Goal: Information Seeking & Learning: Learn about a topic

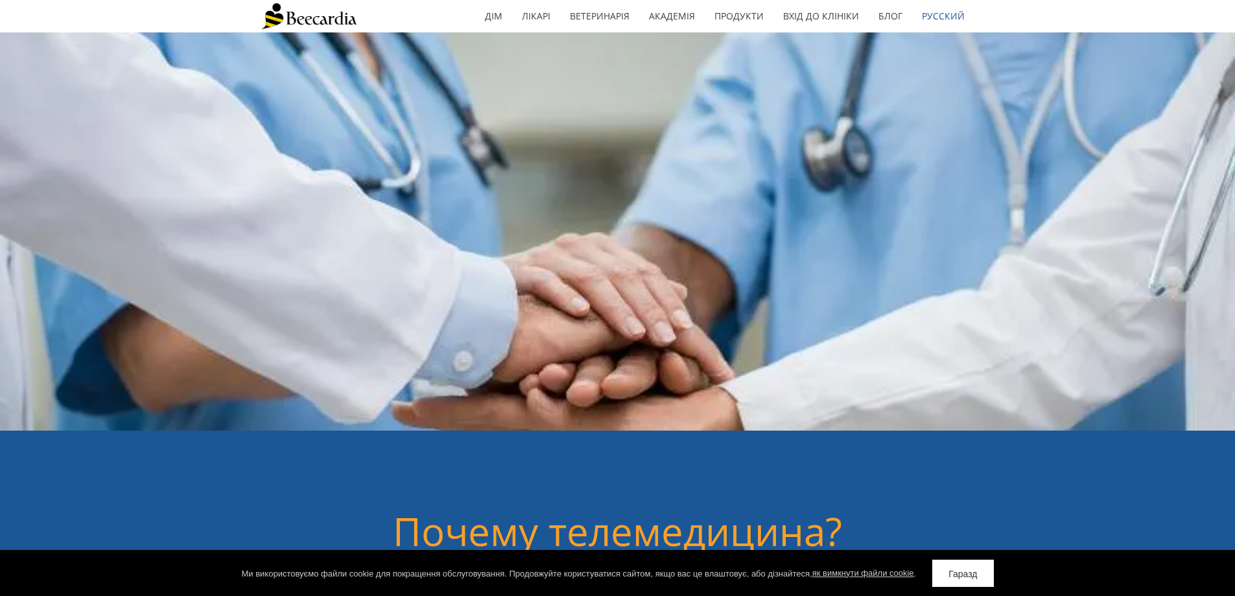
click at [421, 29] on div "дім Лікарі Ветеринарія Ветеринари Кардіологи Реферали стали прості Бібліотека в…" at bounding box center [617, 16] width 713 height 32
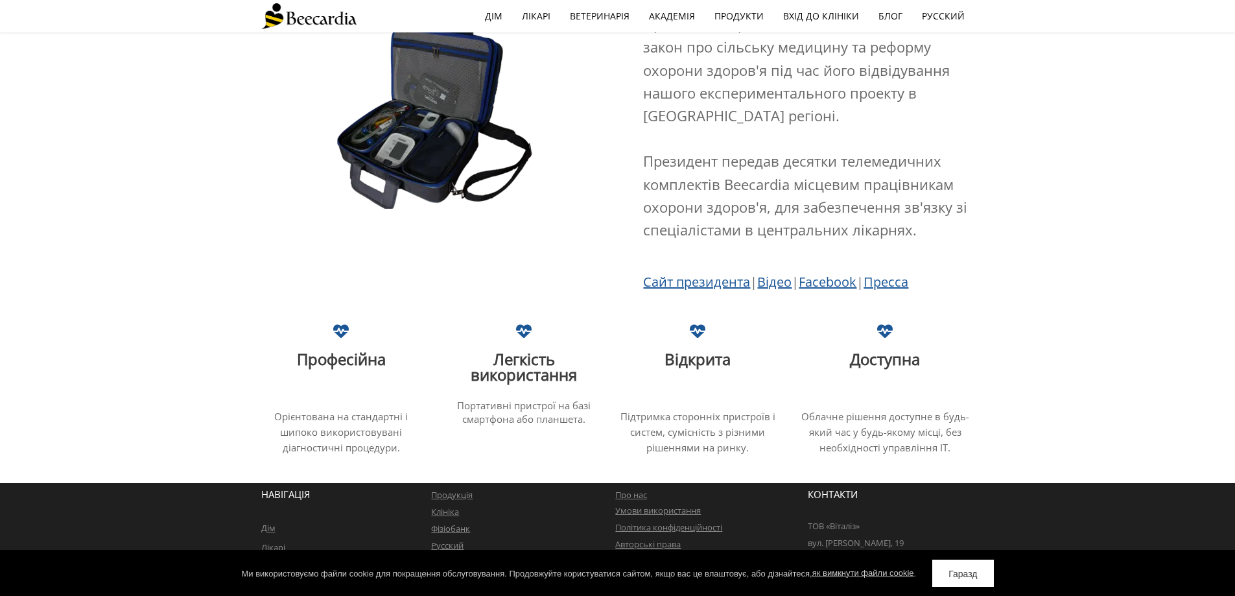
scroll to position [2407, 0]
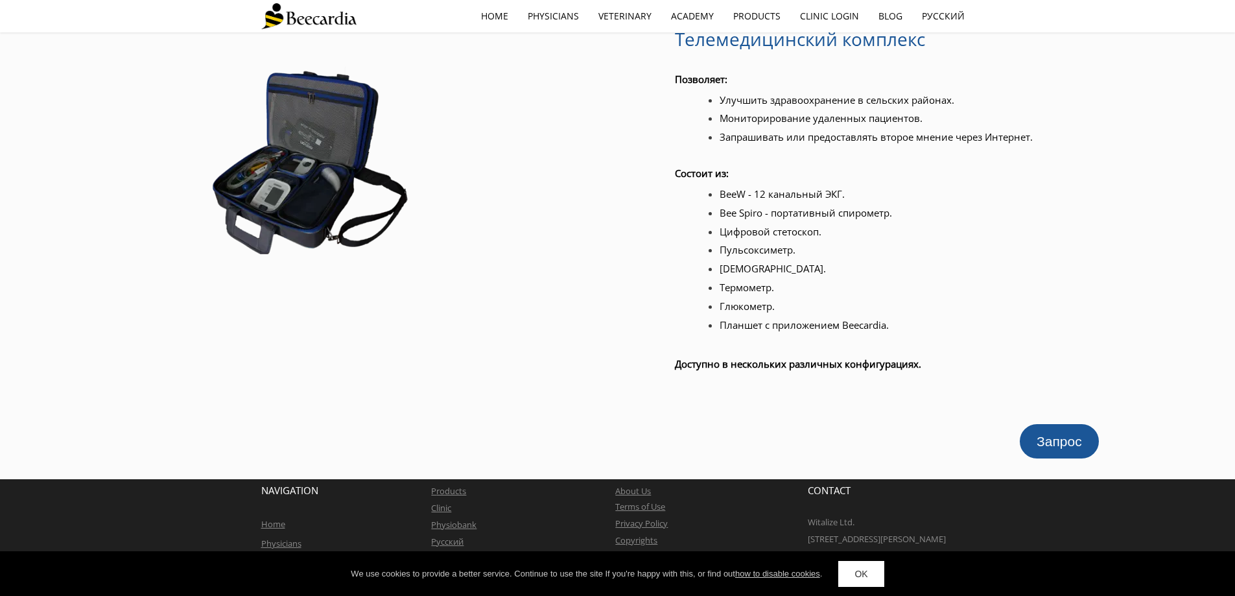
scroll to position [1547, 0]
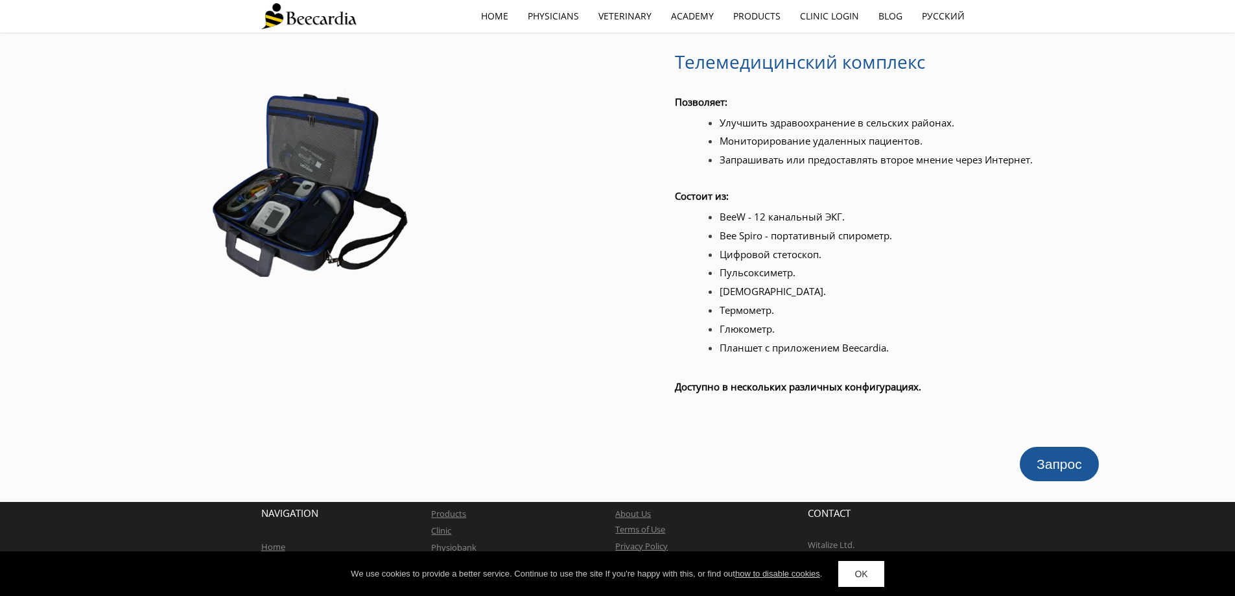
scroll to position [1547, 0]
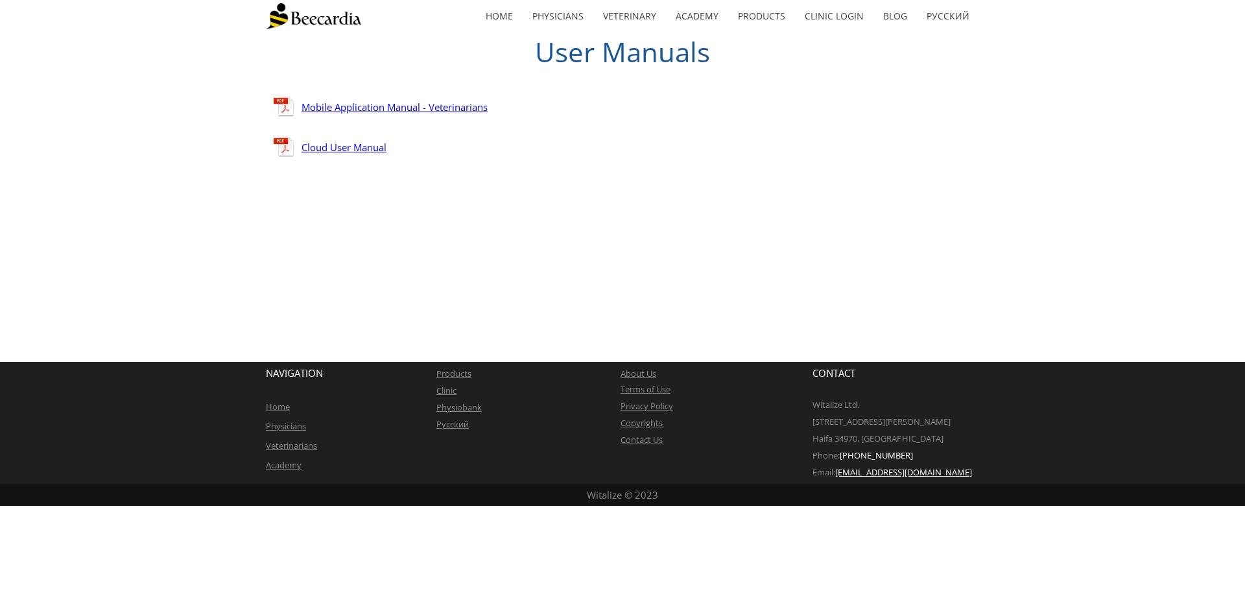
click at [340, 152] on link "Cloud User Manual" at bounding box center [343, 147] width 85 height 13
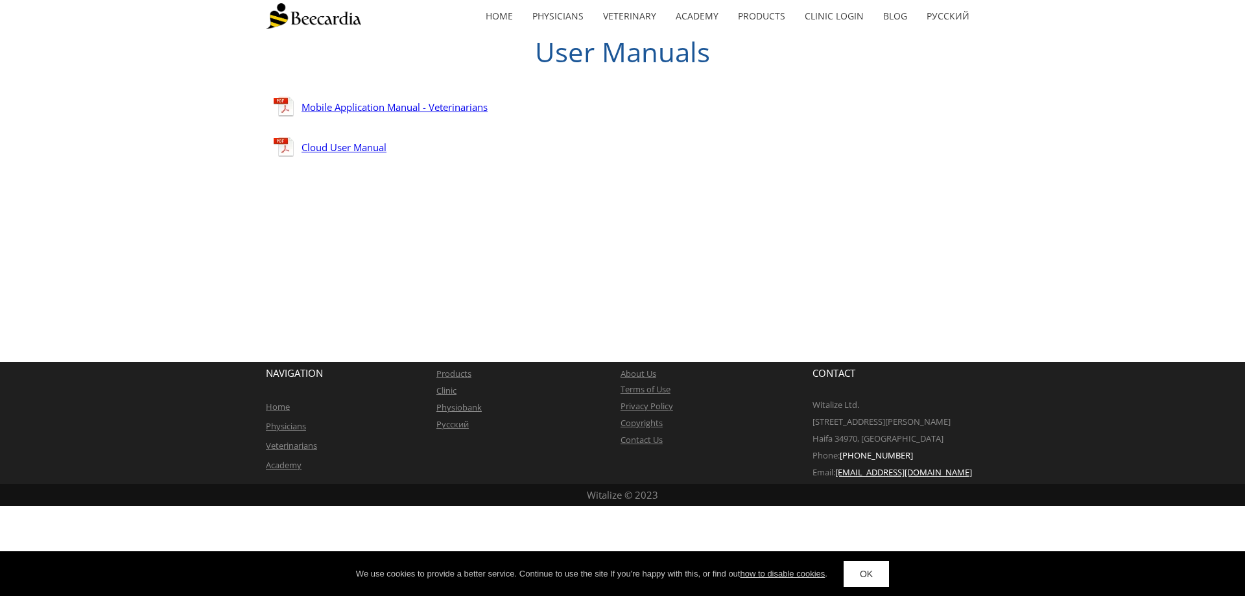
click at [347, 100] on link "Mobile Application Manual - Veterinarians" at bounding box center [394, 106] width 186 height 13
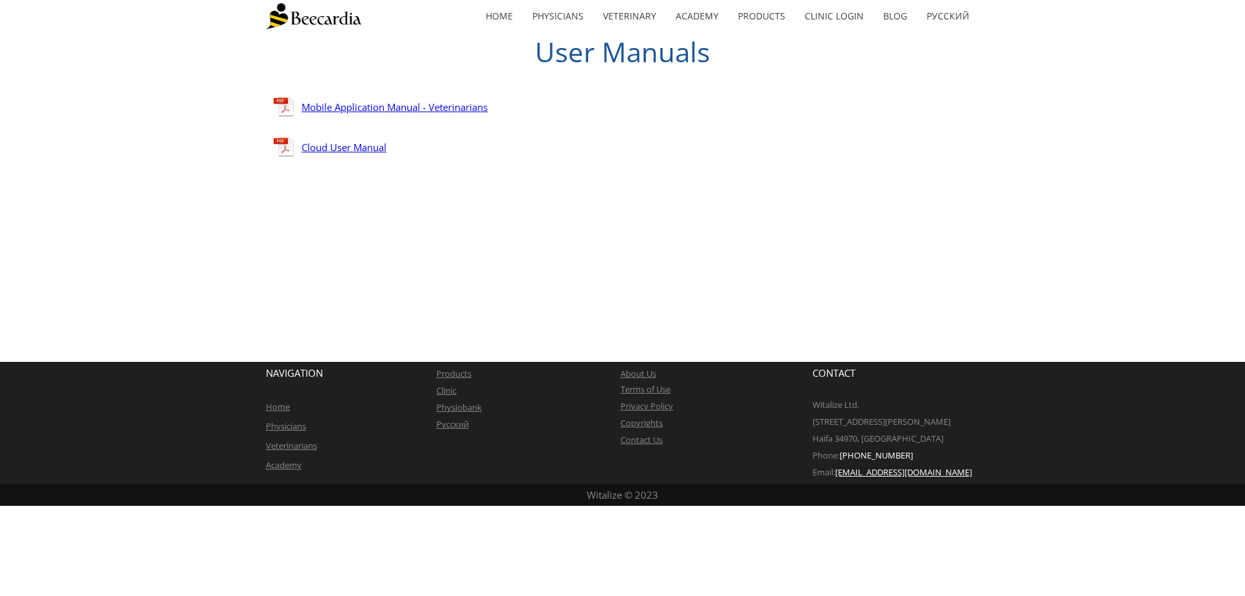
click at [352, 148] on link "Cloud User Manual" at bounding box center [343, 147] width 85 height 13
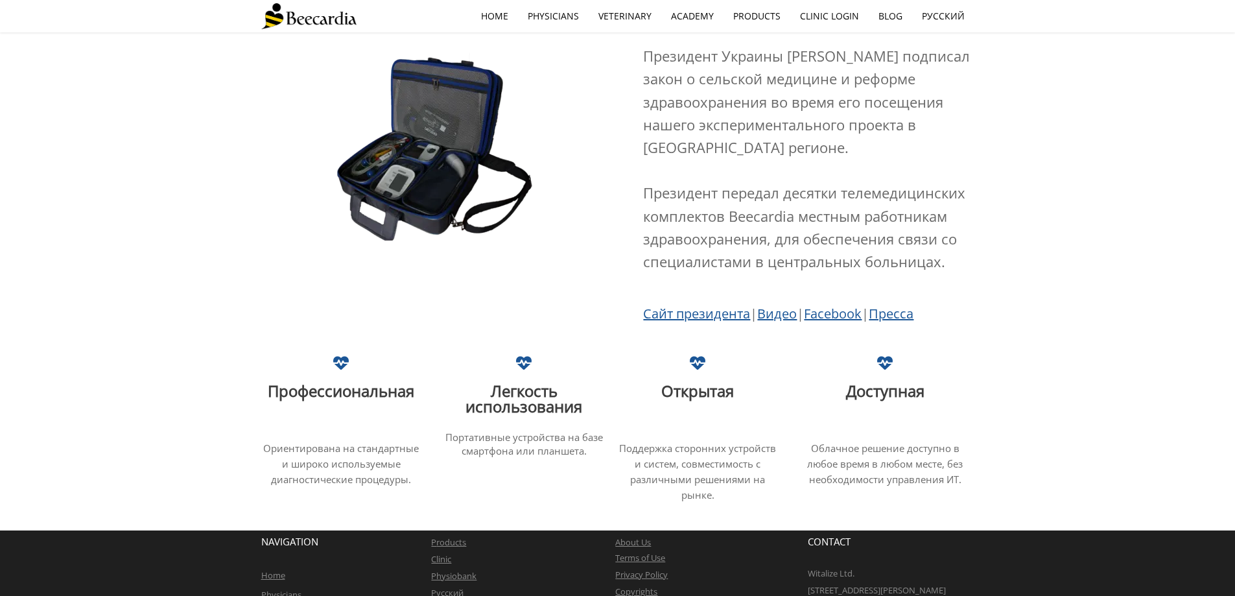
scroll to position [2439, 0]
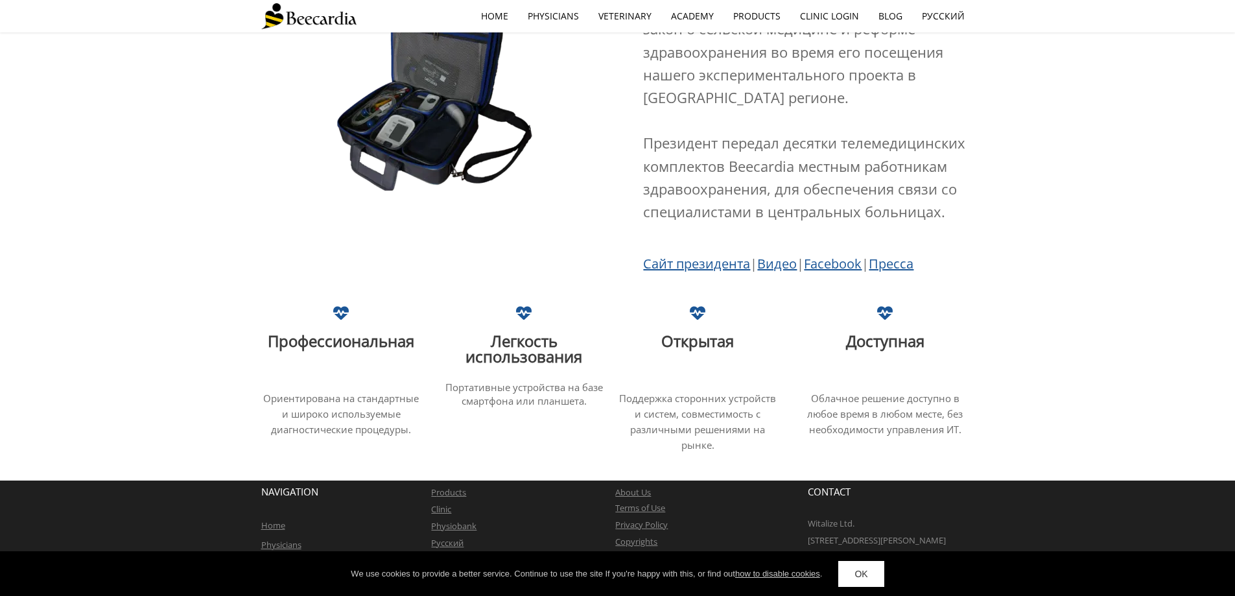
click at [1095, 394] on div "Профессиональная Ориентирована на стандартные и шиpоко используемые диагностиче…" at bounding box center [617, 379] width 1235 height 148
click at [455, 537] on link "Русский" at bounding box center [447, 543] width 32 height 12
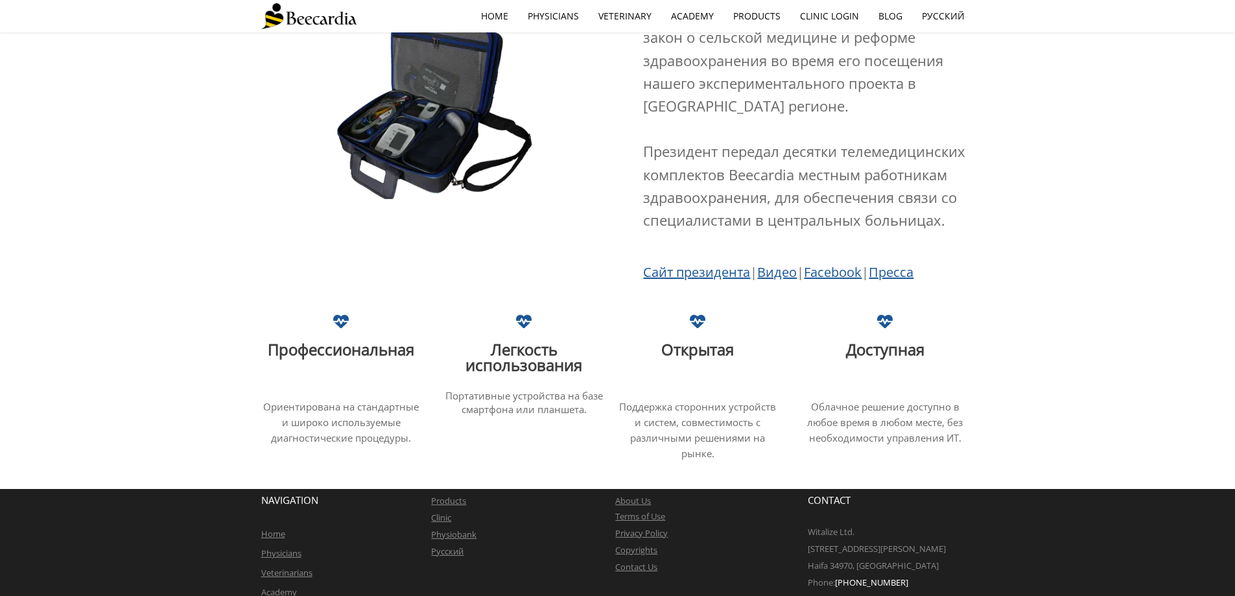
scroll to position [2439, 0]
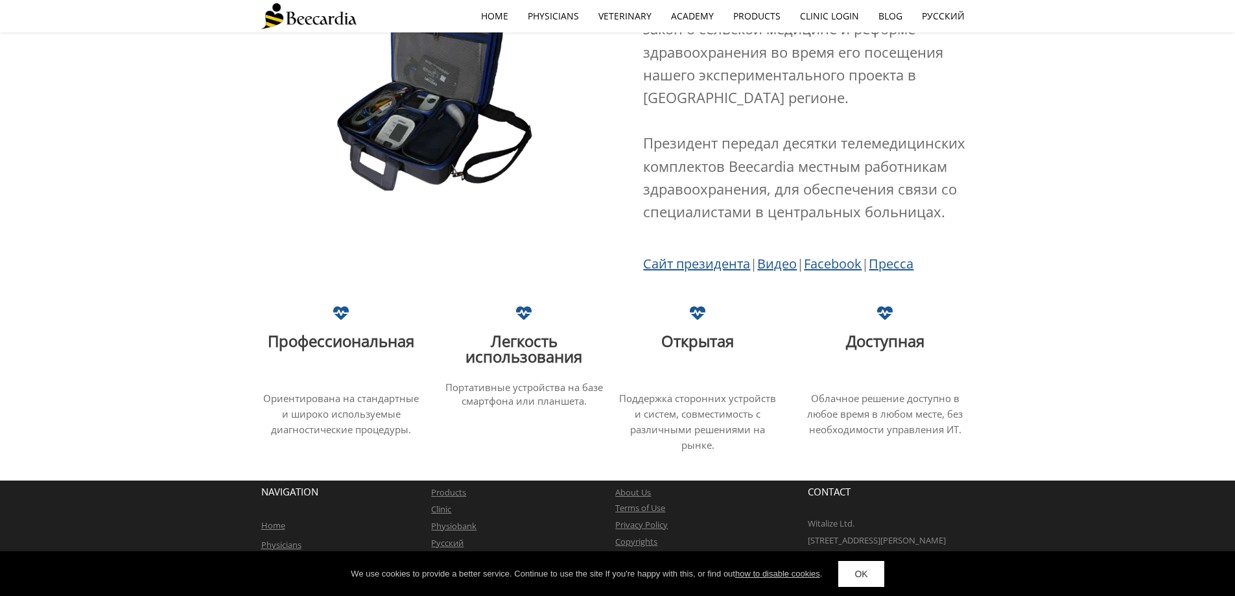
click at [852, 578] on link "OK" at bounding box center [860, 574] width 45 height 26
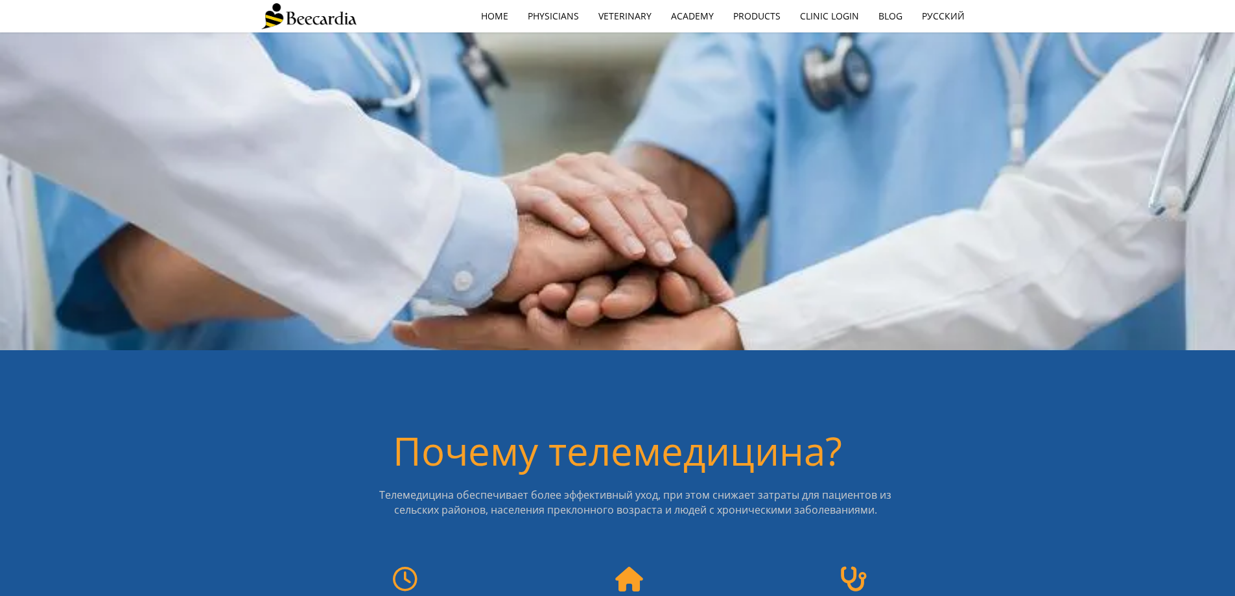
scroll to position [0, 0]
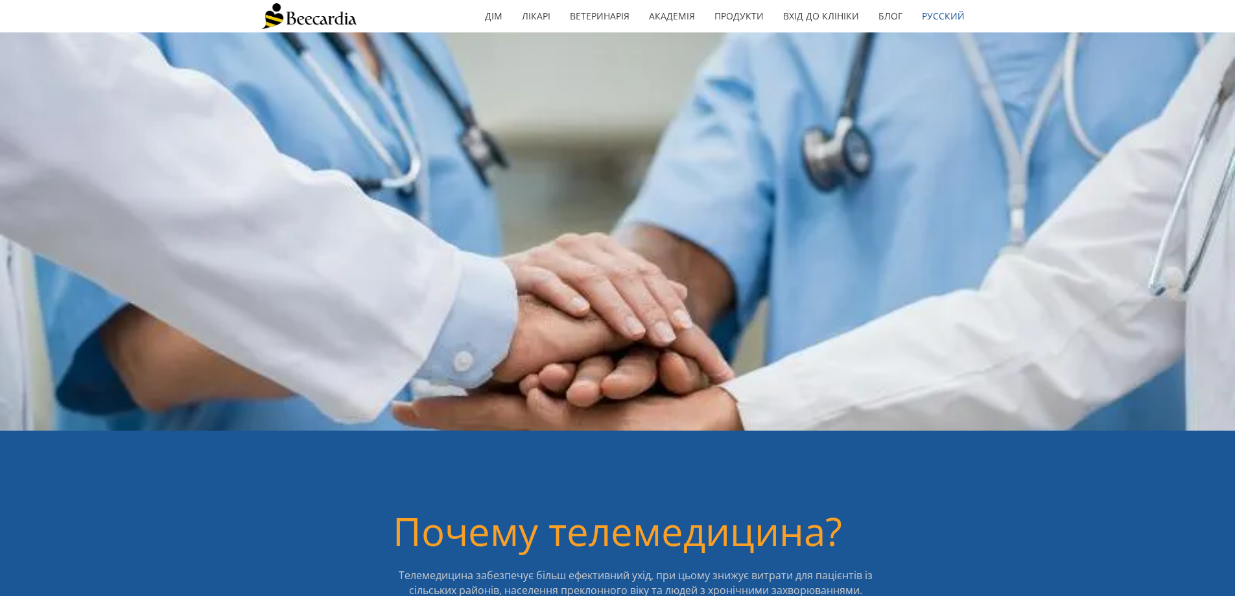
click at [600, 84] on div at bounding box center [617, 256] width 713 height 349
click at [898, 21] on font "Блог" at bounding box center [890, 16] width 24 height 12
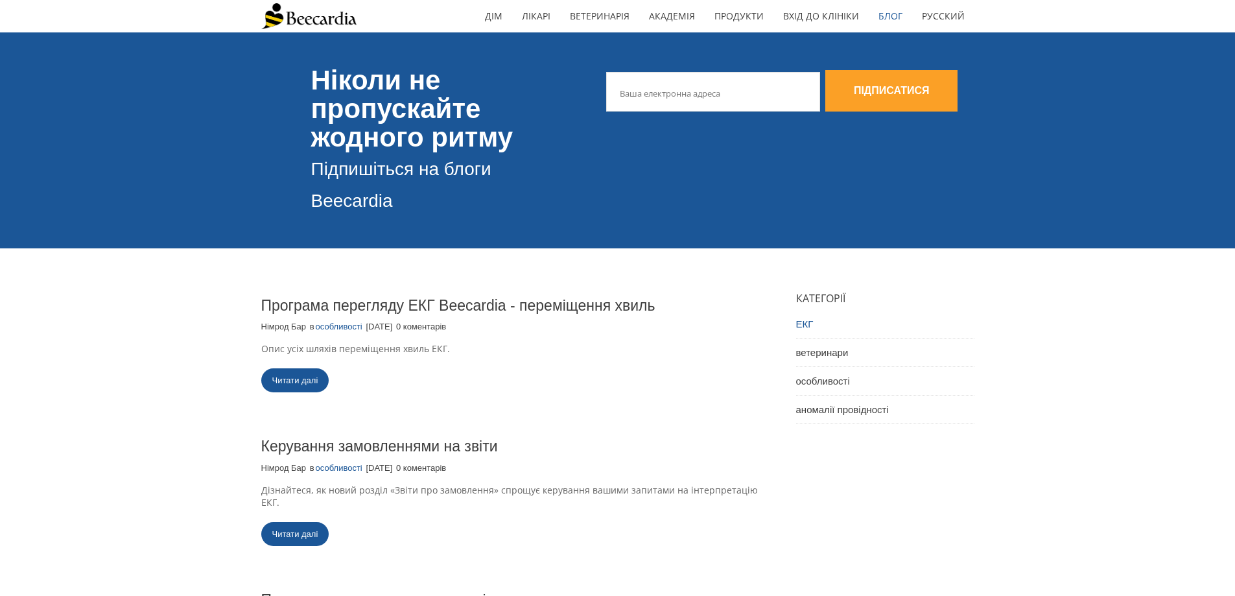
click at [804, 325] on font "ЕКГ" at bounding box center [805, 323] width 18 height 11
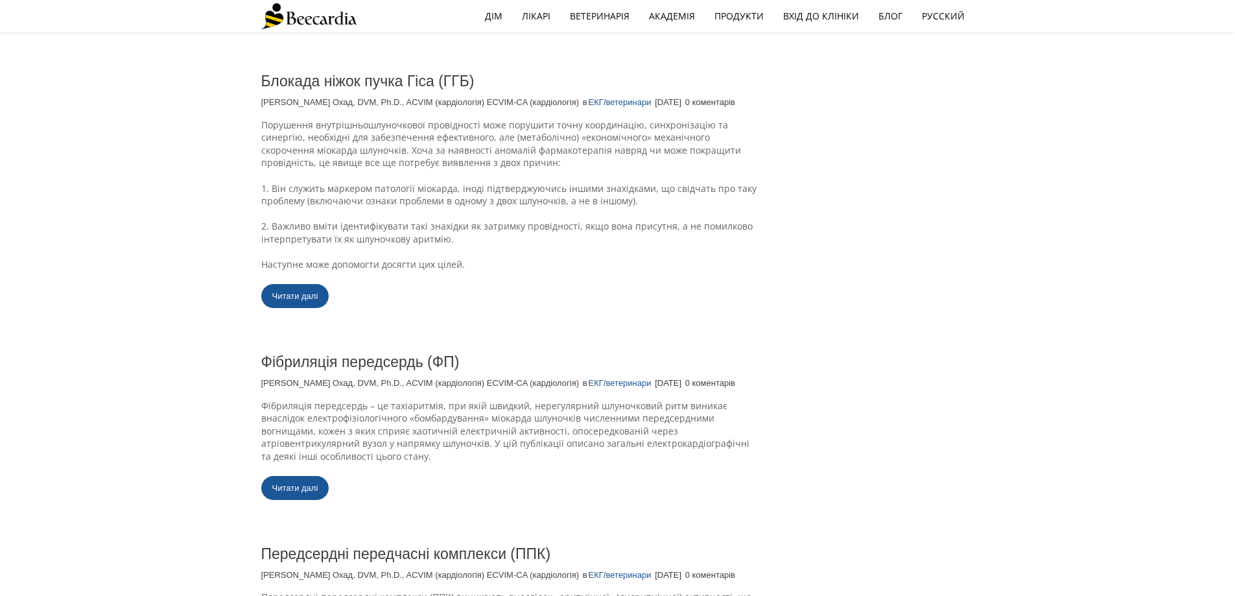
scroll to position [1298, 0]
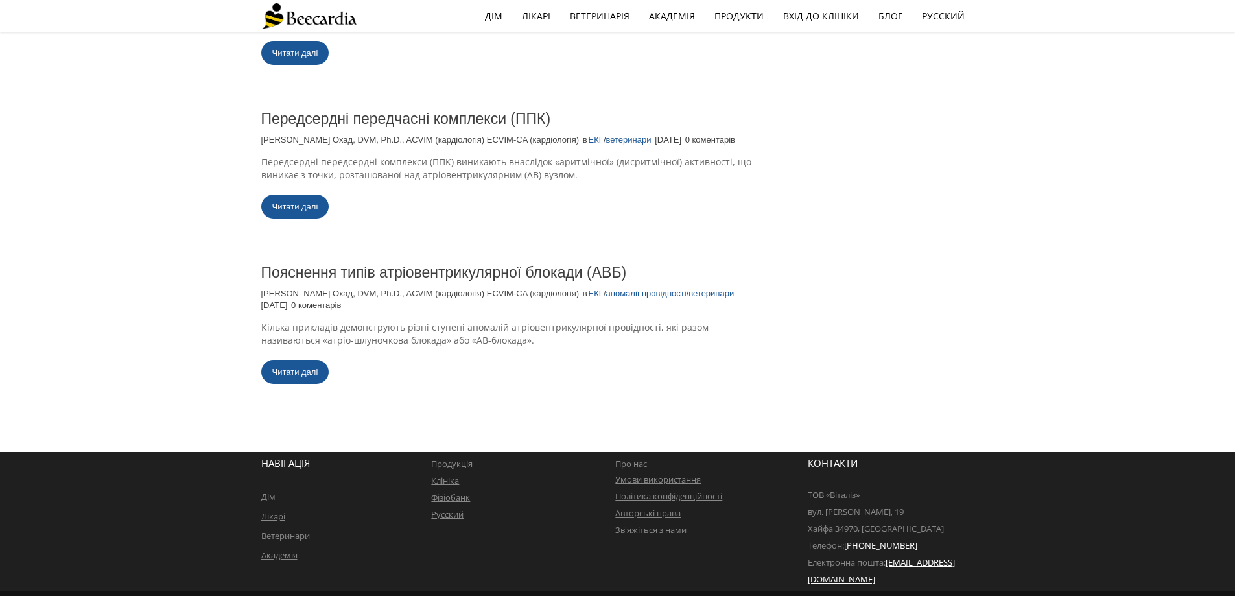
click at [660, 477] on font "Умови використання" at bounding box center [658, 479] width 86 height 12
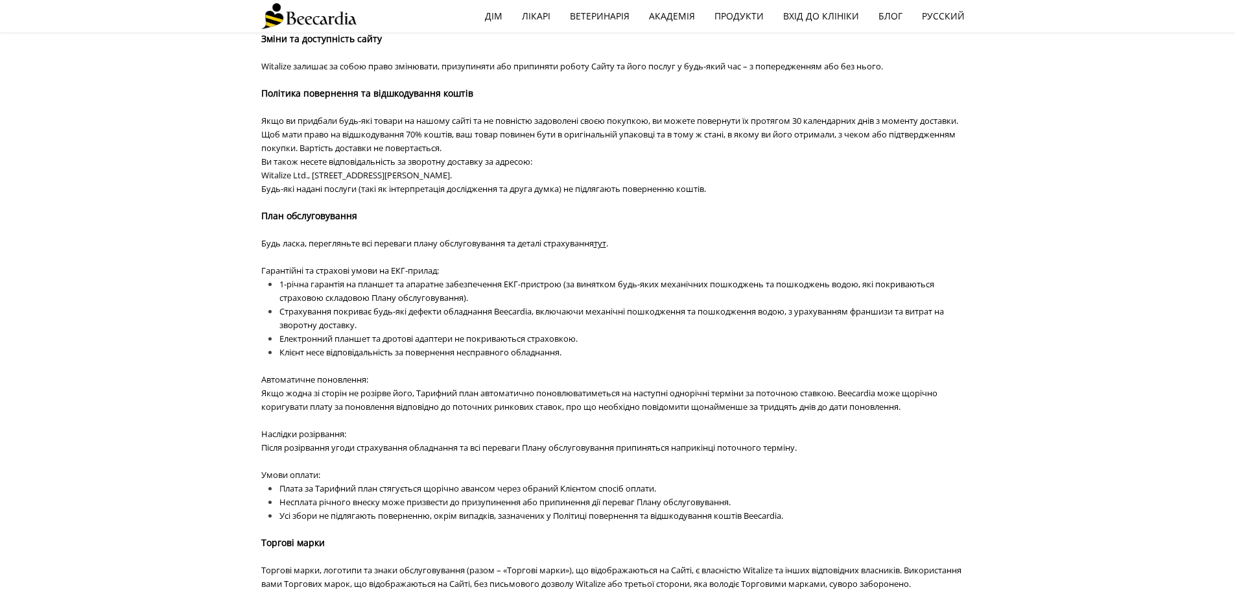
scroll to position [700, 0]
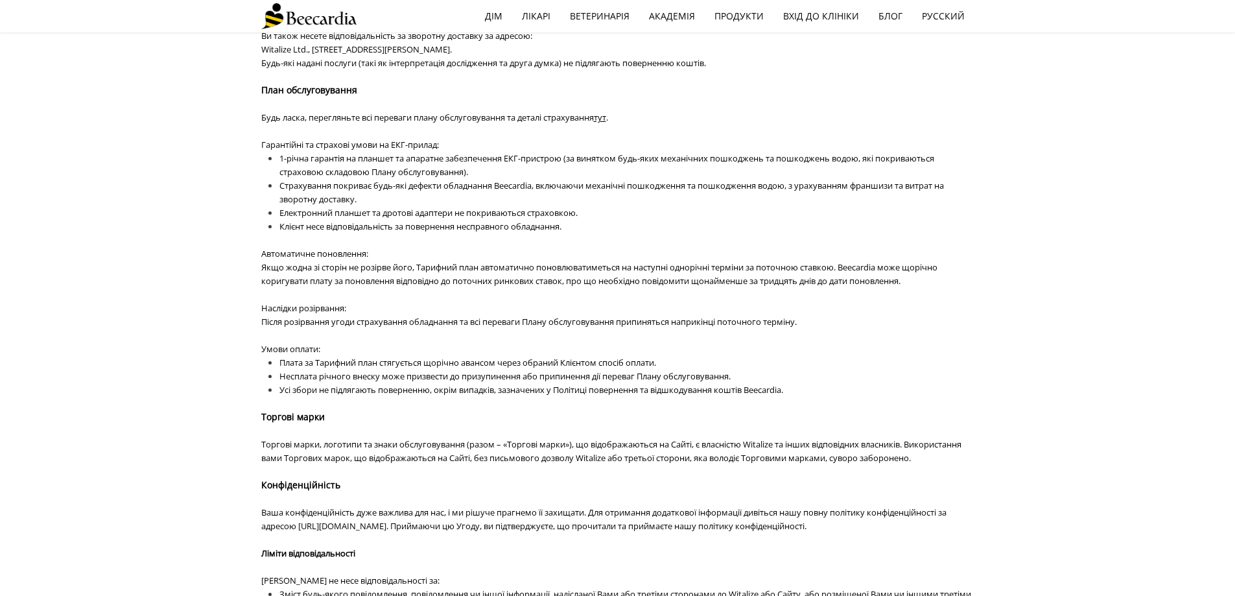
click at [606, 123] on font "тут" at bounding box center [600, 117] width 12 height 12
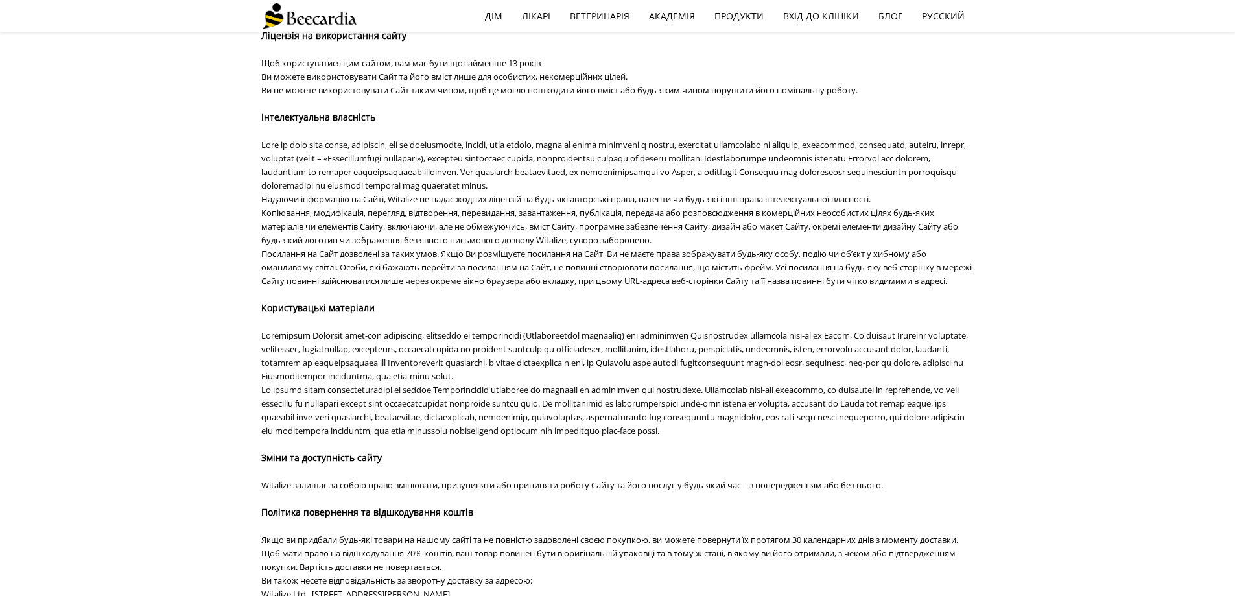
scroll to position [0, 0]
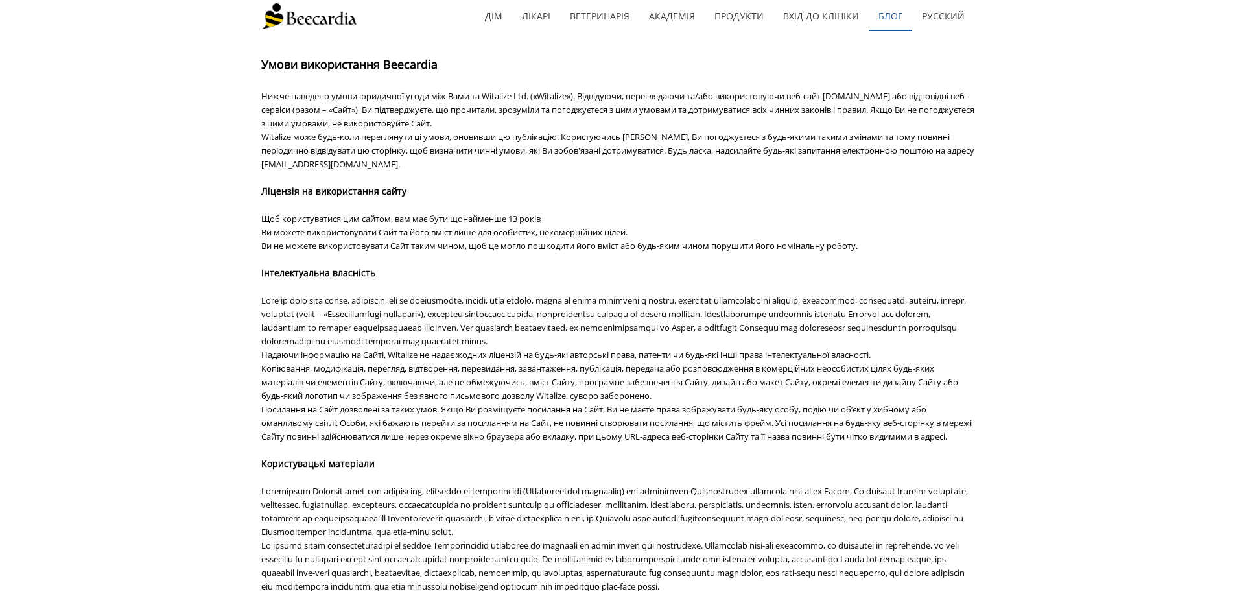
click at [887, 23] on link "Блог" at bounding box center [890, 16] width 43 height 30
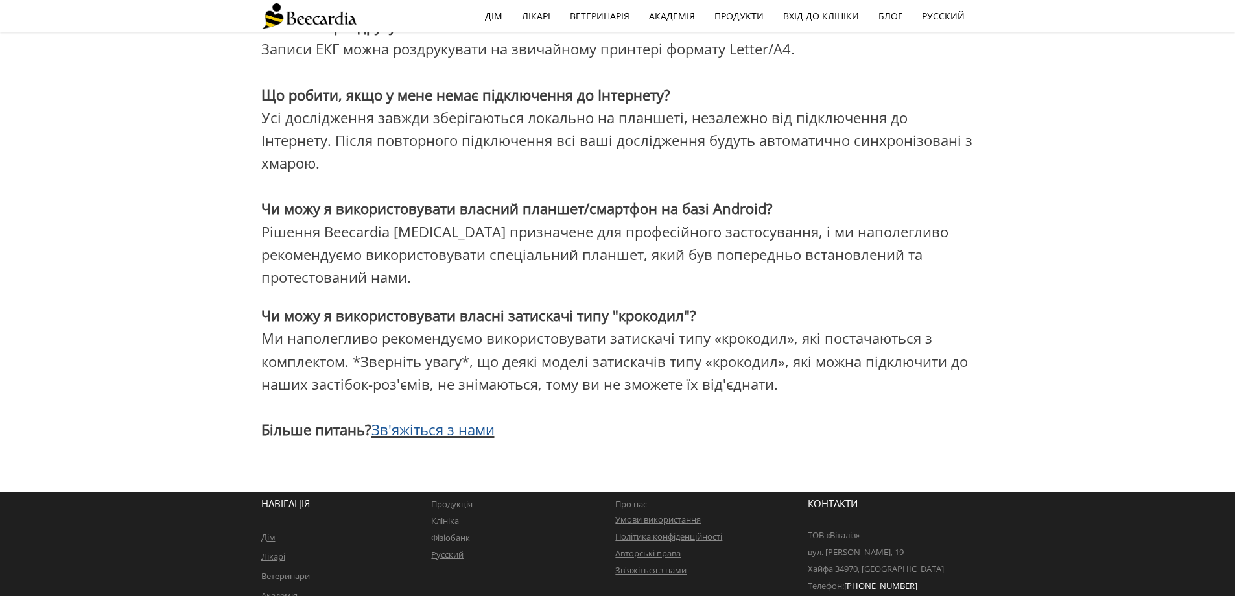
scroll to position [4265, 0]
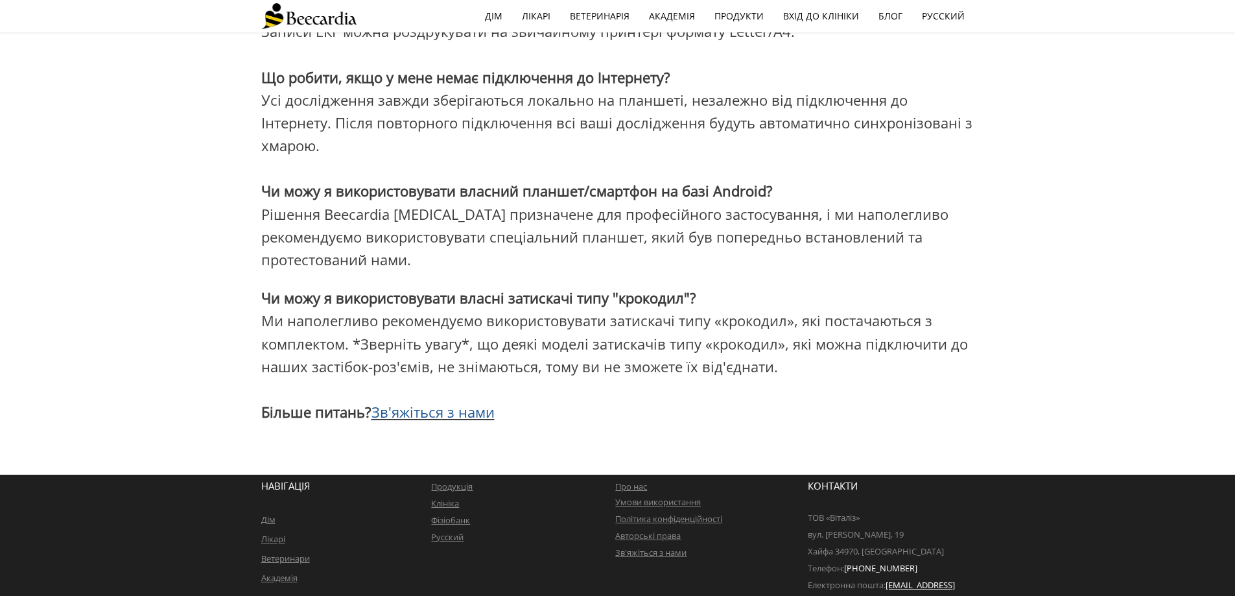
click at [447, 402] on font "Зв'яжіться з нами" at bounding box center [432, 411] width 123 height 19
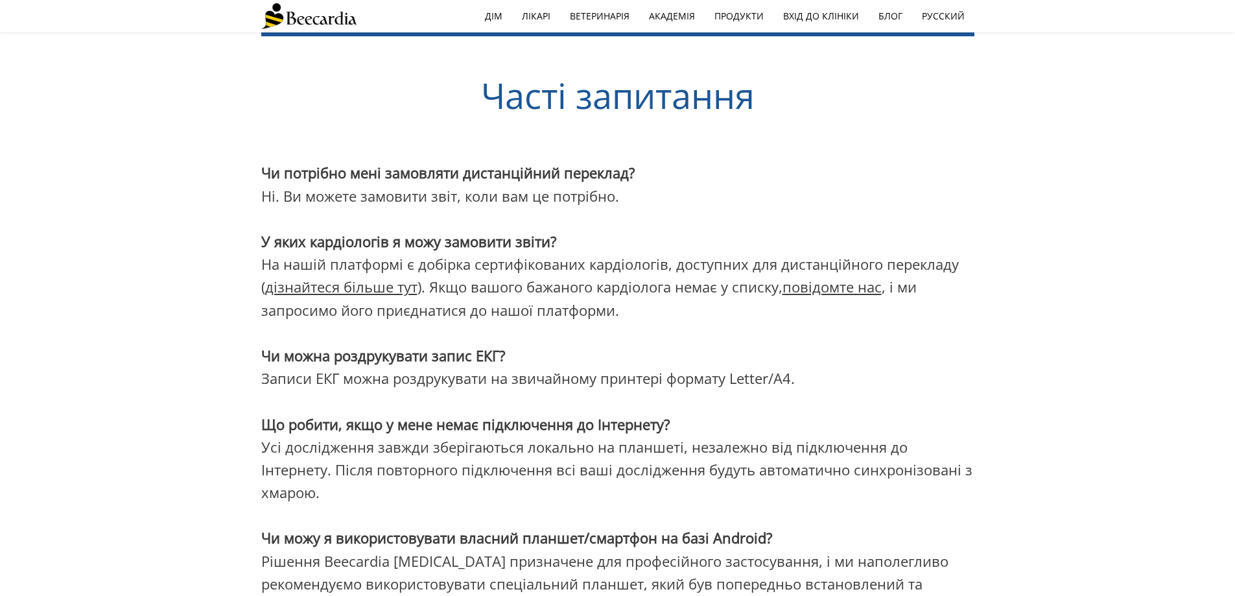
scroll to position [4235, 0]
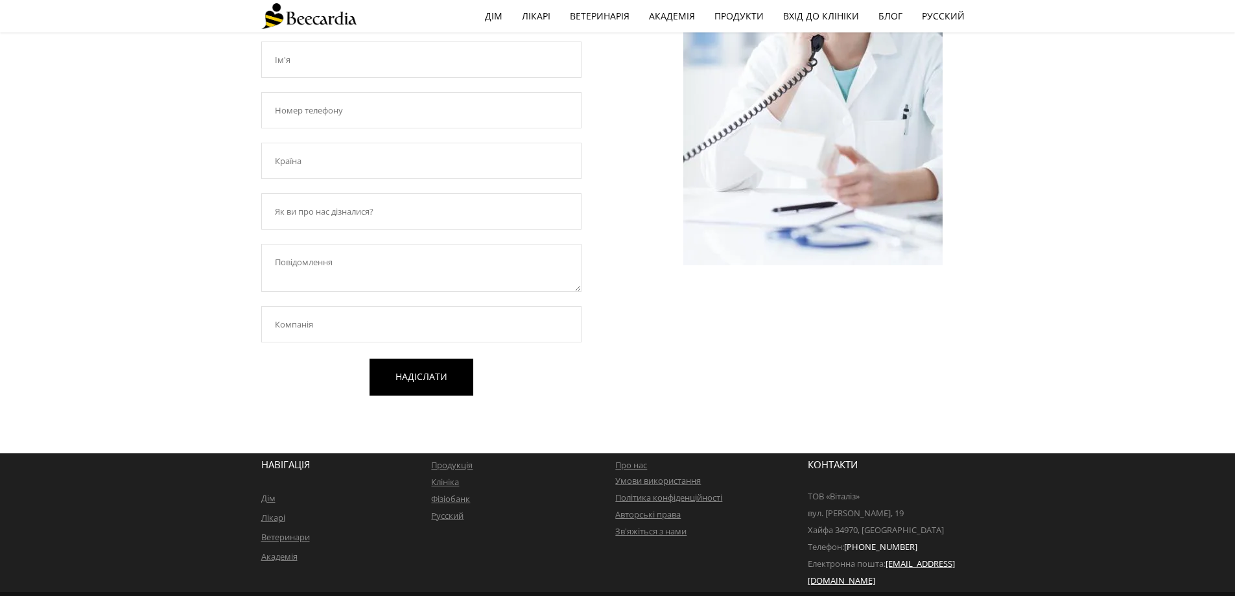
scroll to position [240, 0]
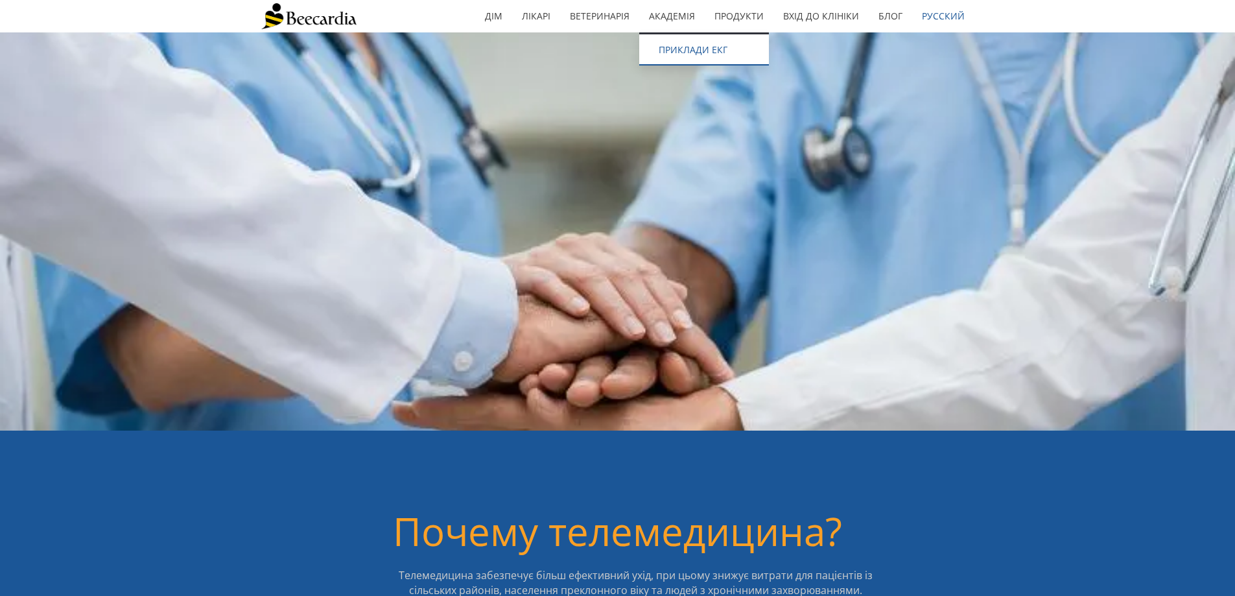
click at [658, 38] on link "ПРИКЛАДИ ЕКГ" at bounding box center [704, 49] width 130 height 31
click at [665, 54] on font "ПРИКЛАДИ ЕКГ" at bounding box center [693, 49] width 69 height 12
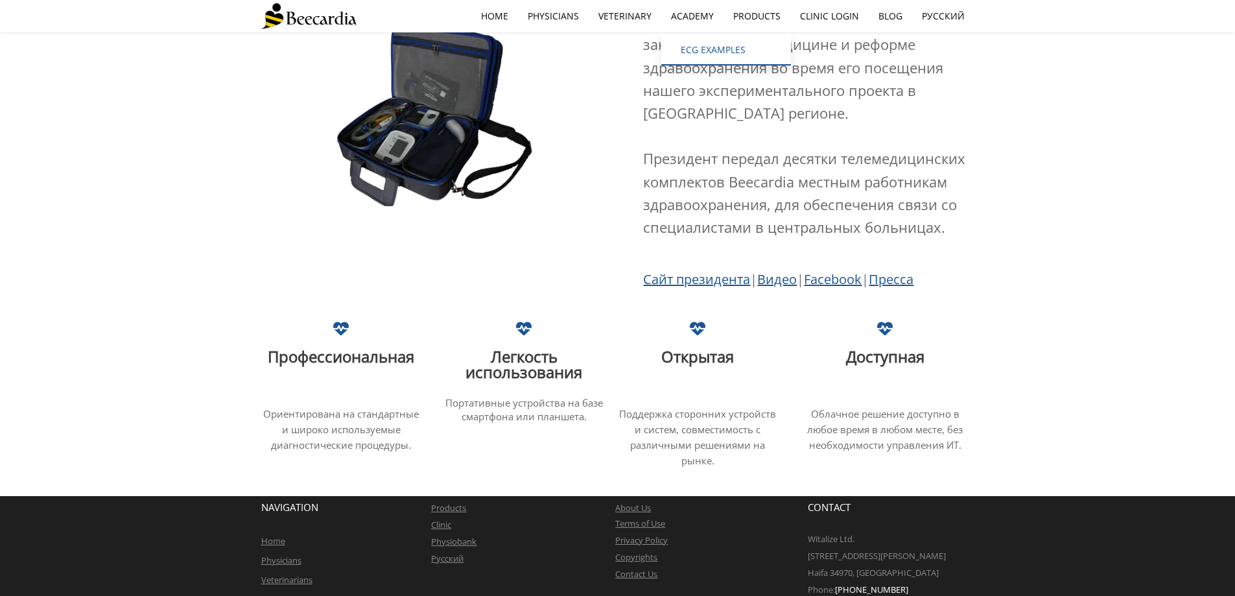
scroll to position [2419, 0]
